Goal: Go to known website: Access a specific website the user already knows

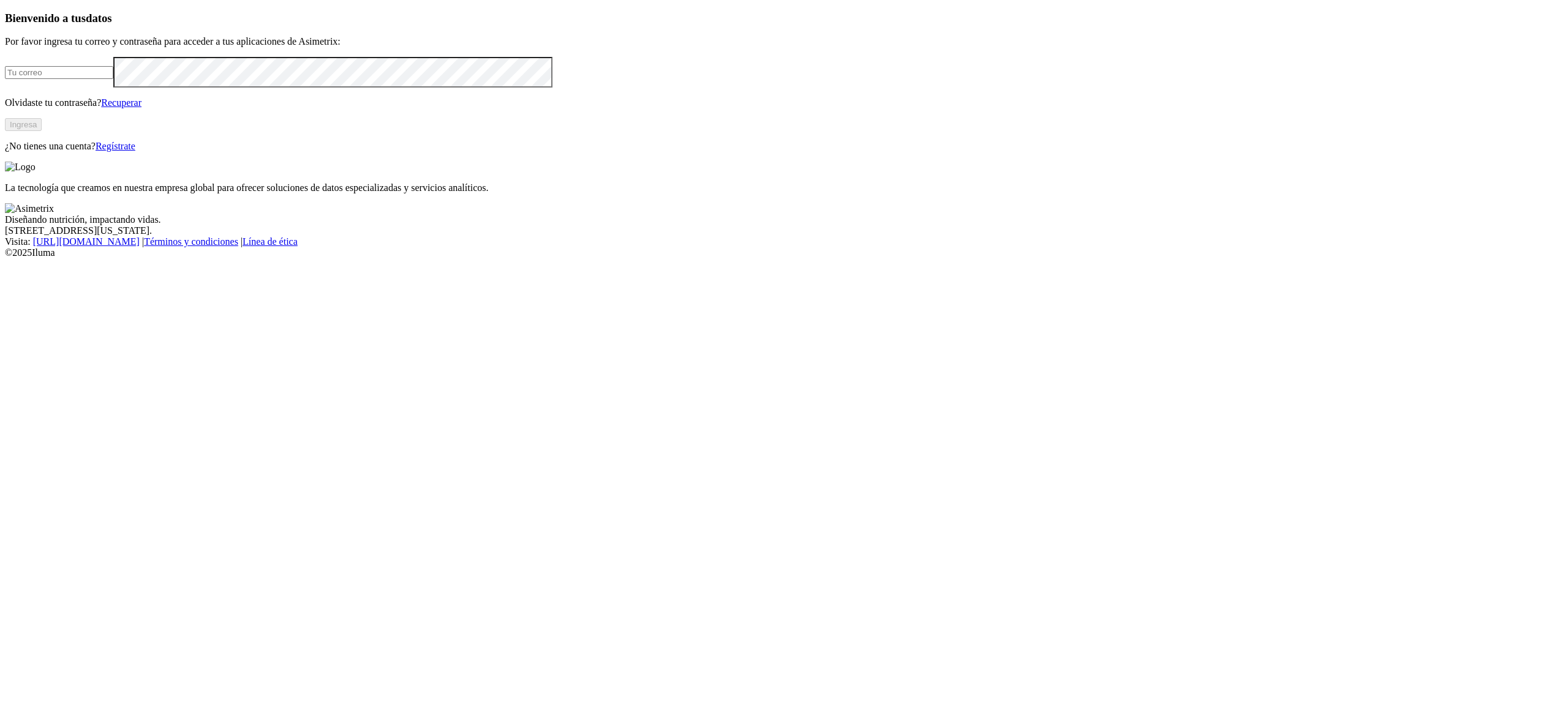
click at [112, 79] on input "email" at bounding box center [59, 72] width 108 height 13
type input "[EMAIL_ADDRESS][PERSON_NAME][DOMAIN_NAME]"
click input "submit" at bounding box center [0, 0] width 0 height 0
